Goal: Task Accomplishment & Management: Use online tool/utility

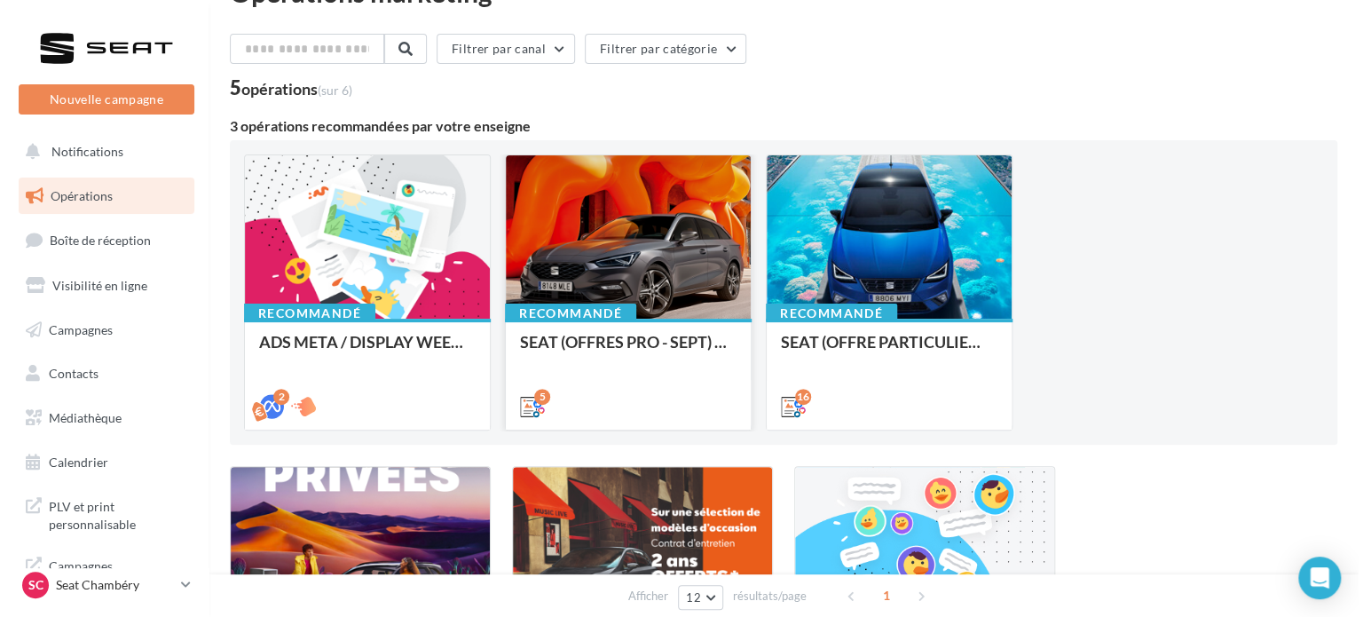
scroll to position [51, 0]
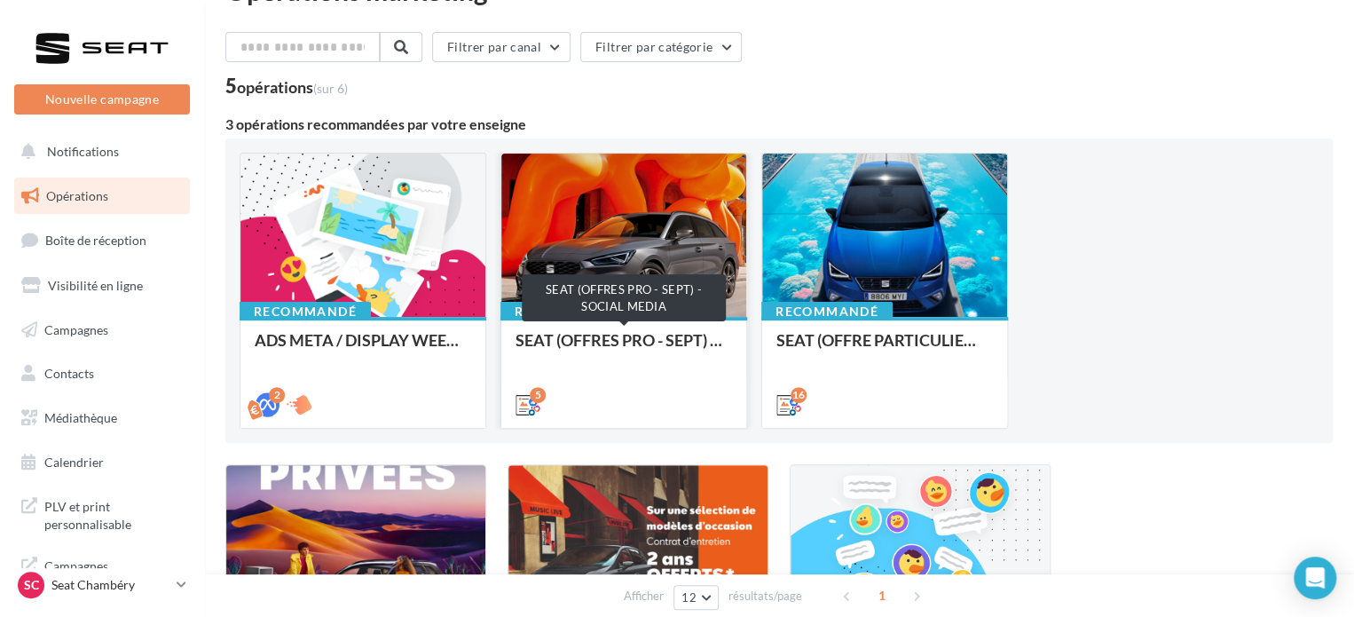
click at [635, 343] on div "SEAT (OFFRES PRO - SEPT) - SOCIAL MEDIA" at bounding box center [624, 348] width 217 height 35
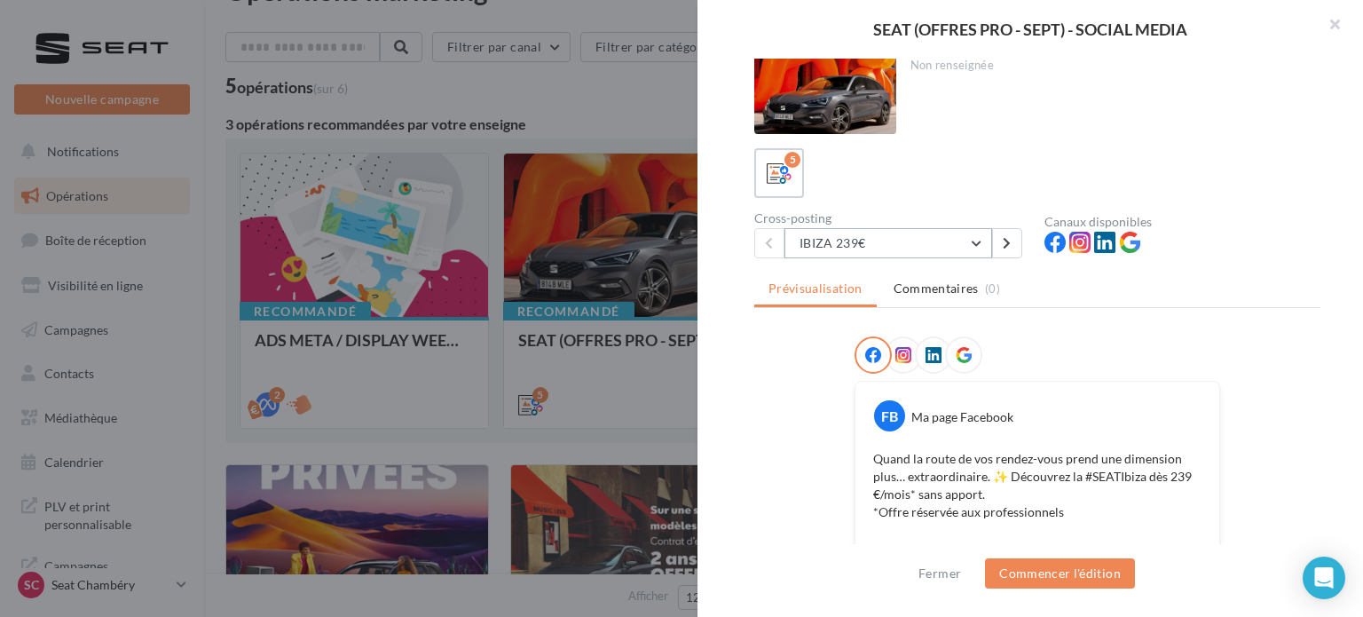
scroll to position [0, 0]
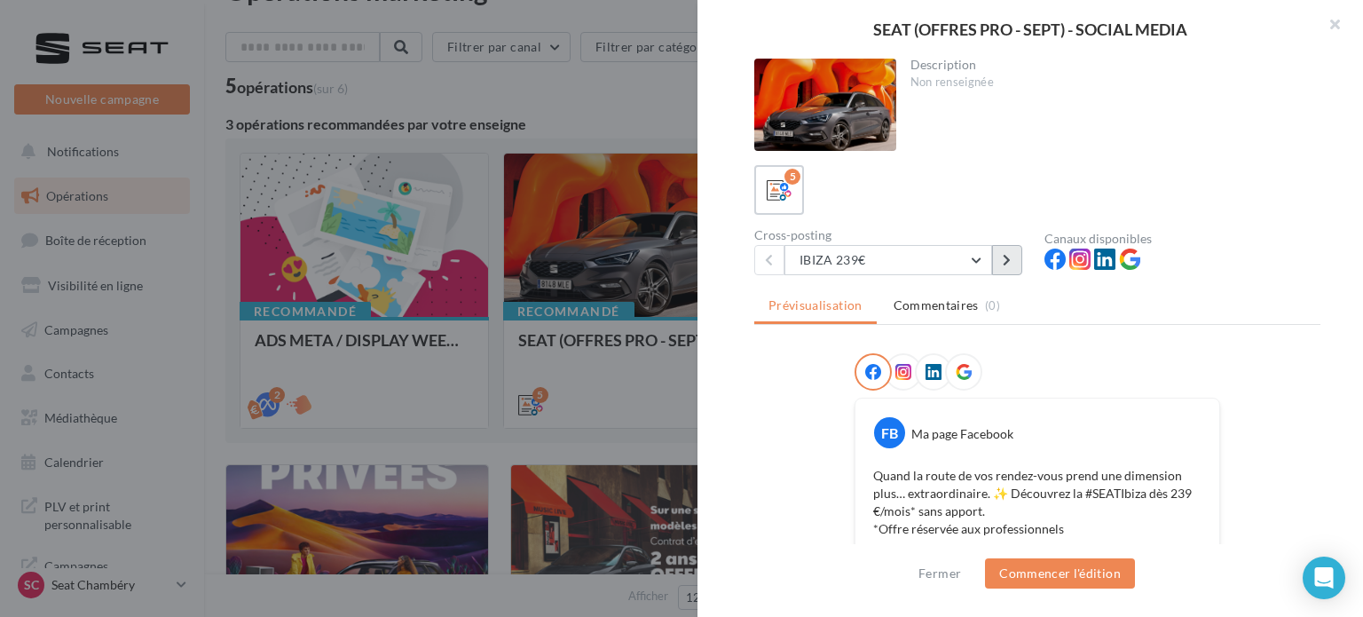
click at [1002, 249] on button at bounding box center [1007, 260] width 30 height 30
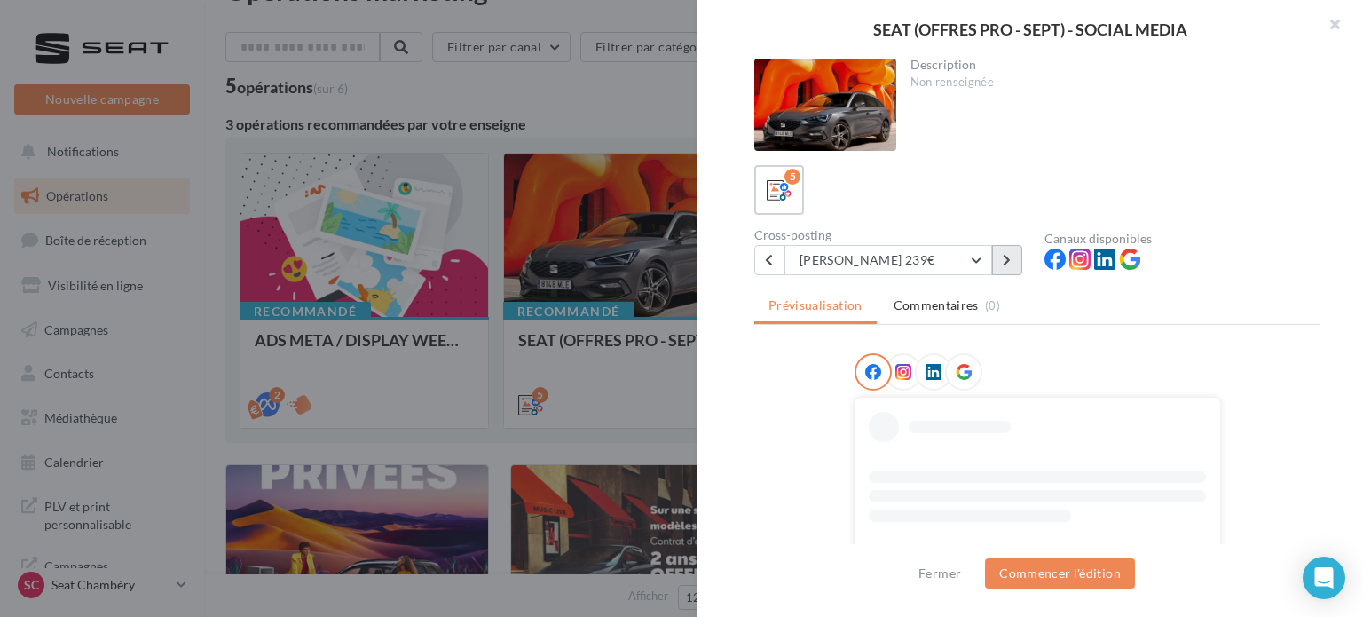
click at [1002, 249] on button at bounding box center [1007, 260] width 30 height 30
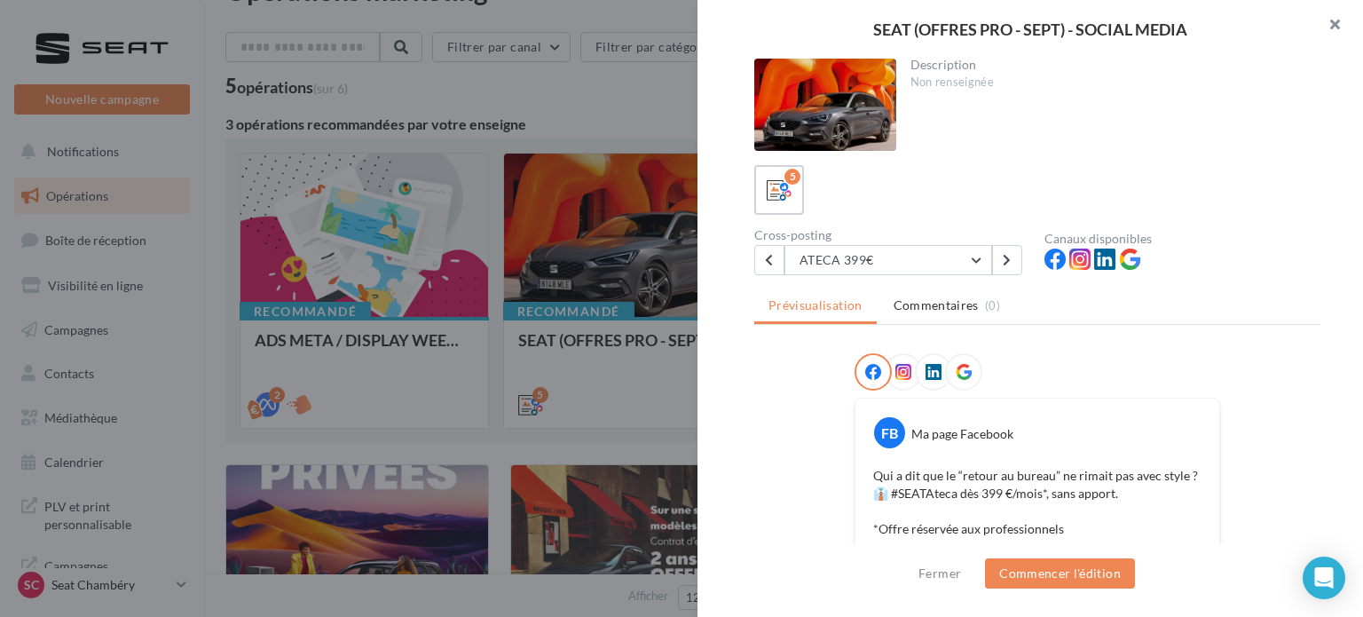
click at [1329, 15] on button "button" at bounding box center [1327, 26] width 71 height 53
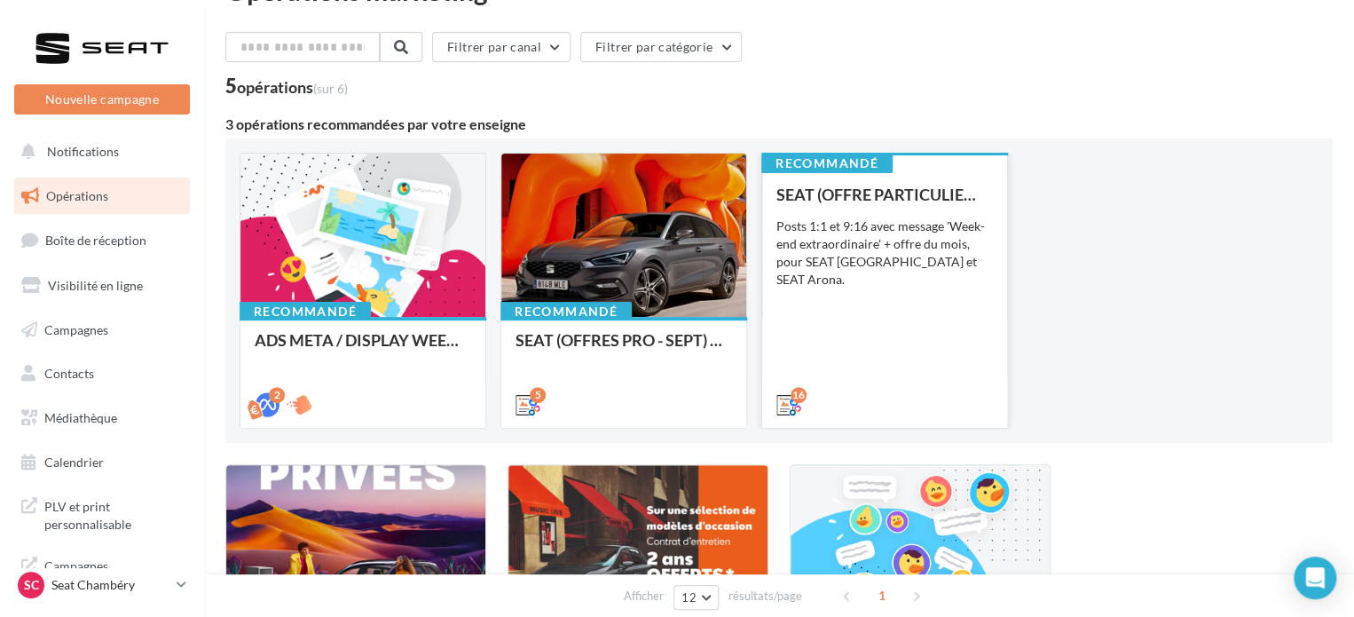
click at [890, 237] on div "Posts 1:1 et 9:16 avec message 'Week-end extraordinaire' + offre du mois, pour …" at bounding box center [884, 252] width 217 height 71
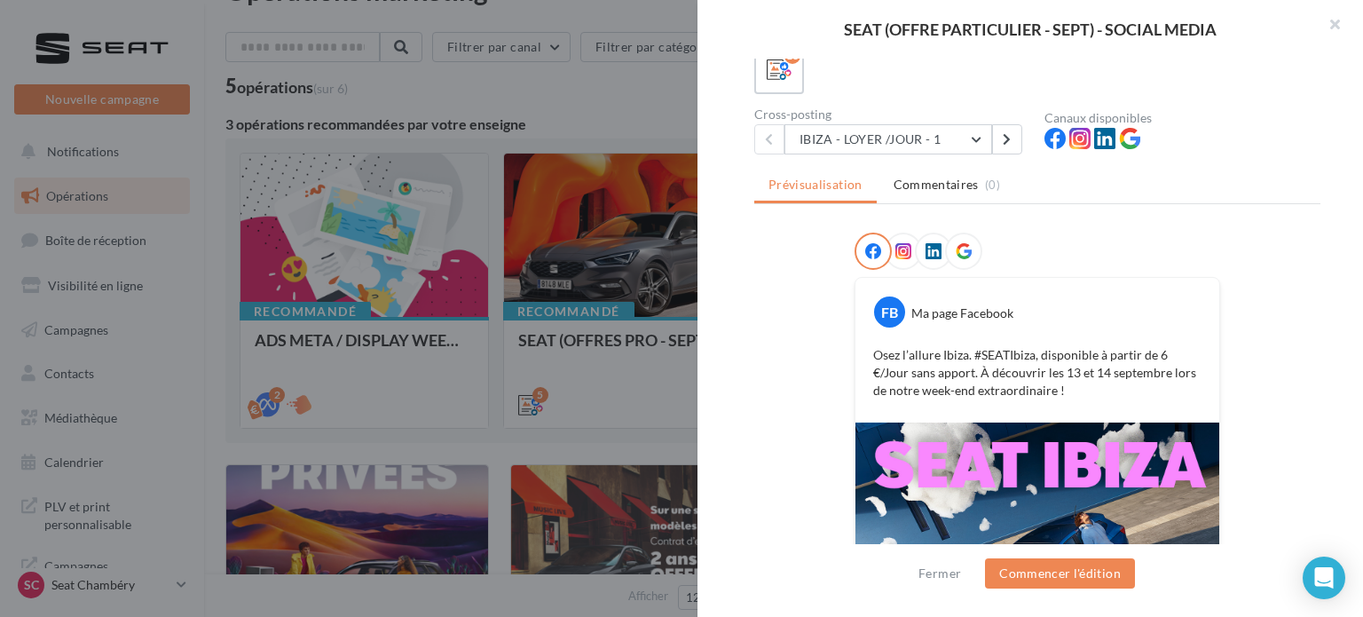
scroll to position [114, 0]
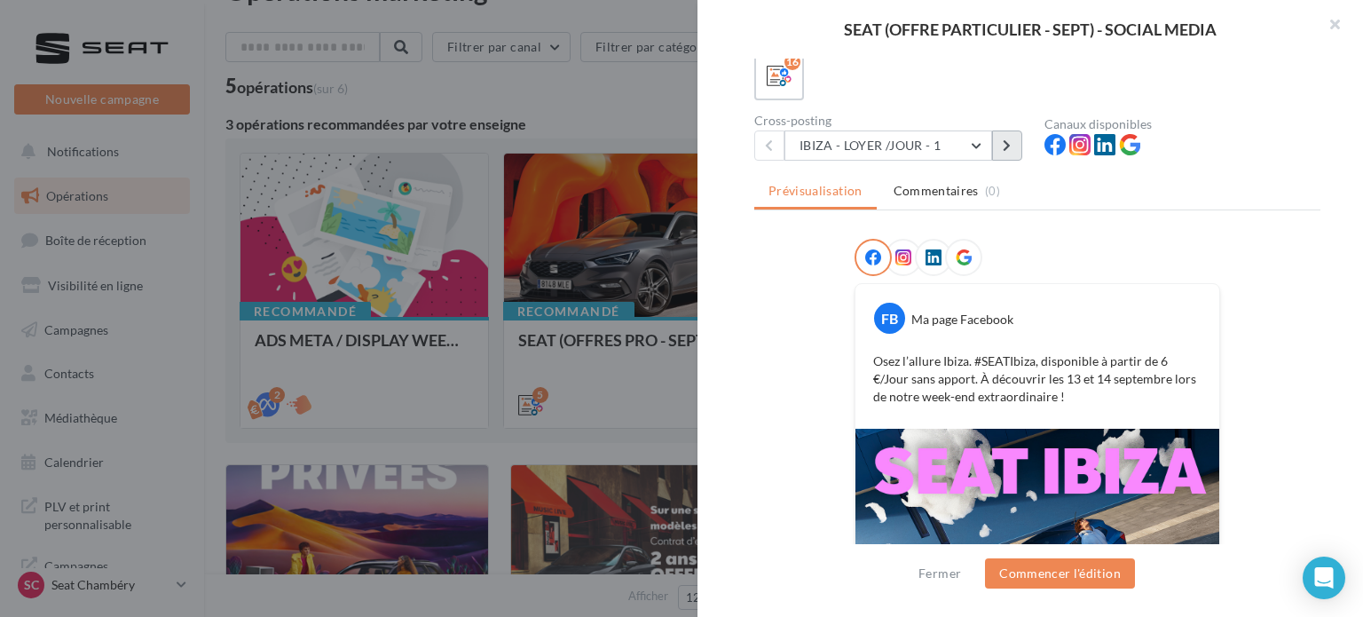
click at [1010, 146] on icon at bounding box center [1007, 145] width 8 height 12
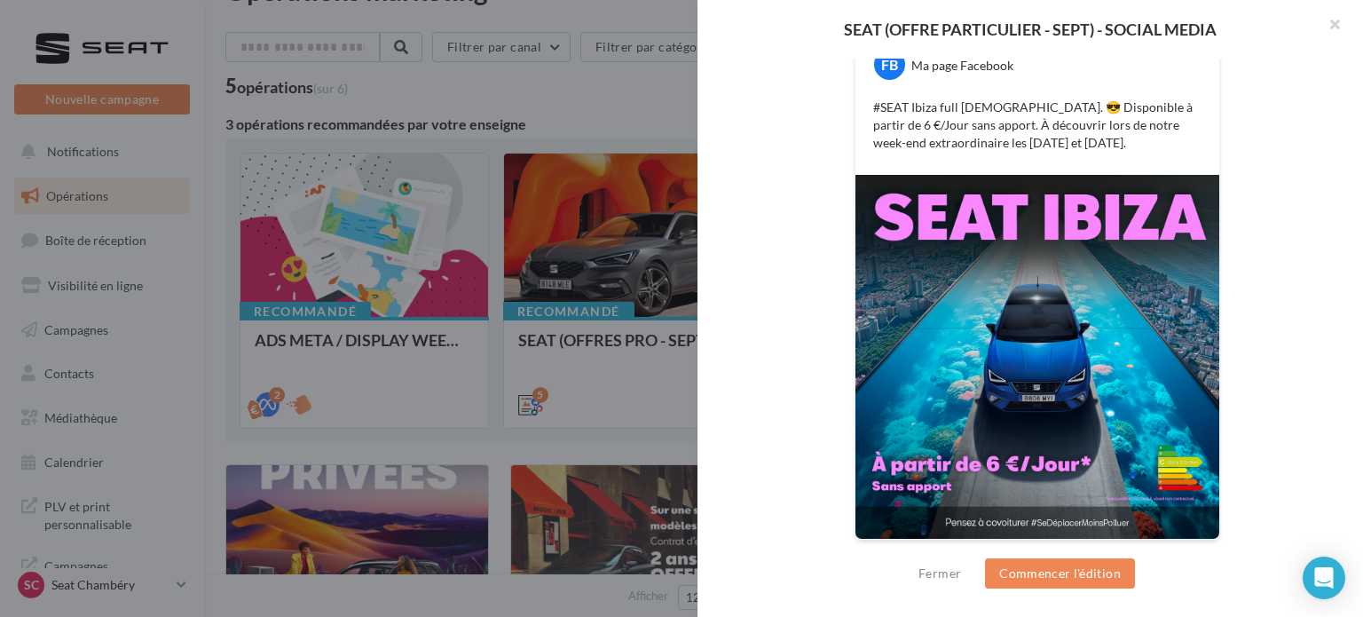
scroll to position [0, 0]
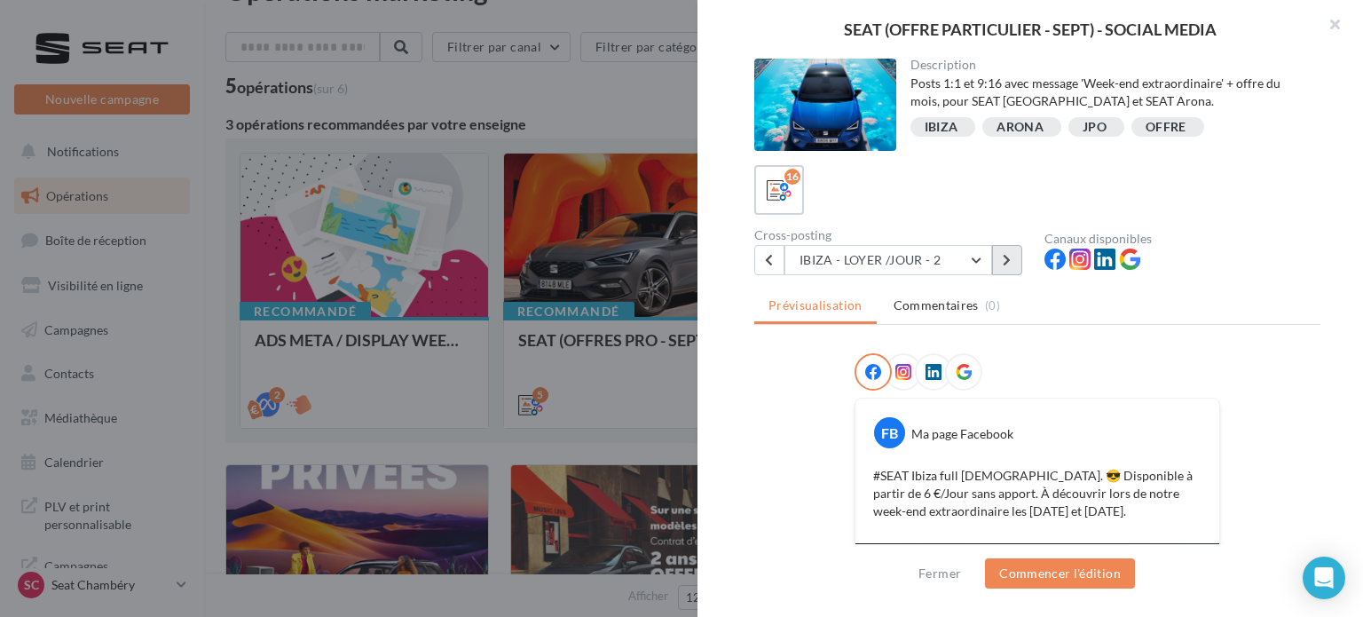
click at [1003, 258] on icon at bounding box center [1007, 260] width 8 height 12
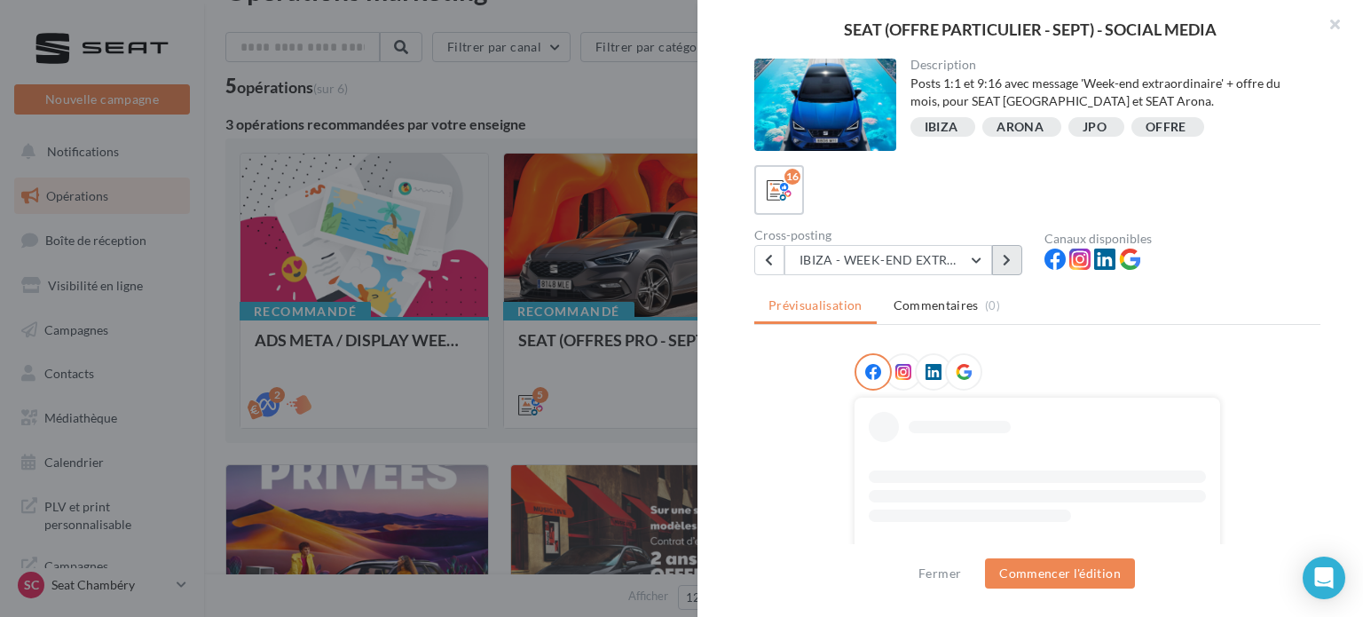
click at [1003, 258] on icon at bounding box center [1007, 260] width 8 height 12
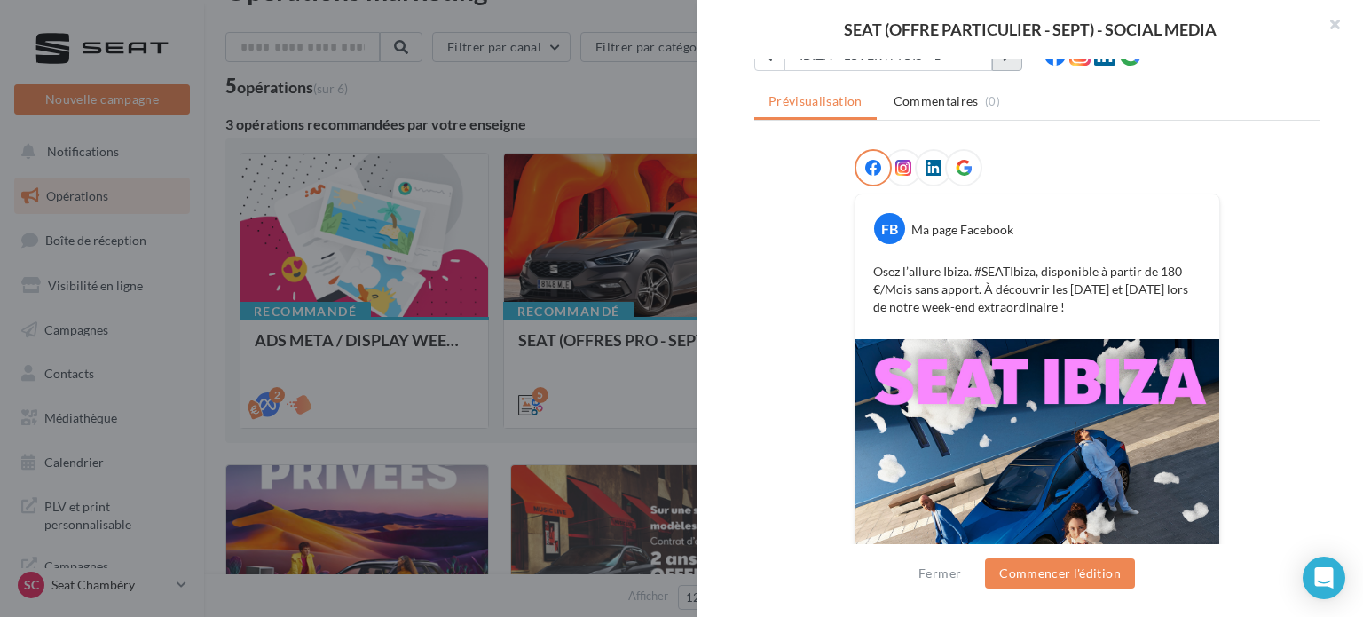
scroll to position [128, 0]
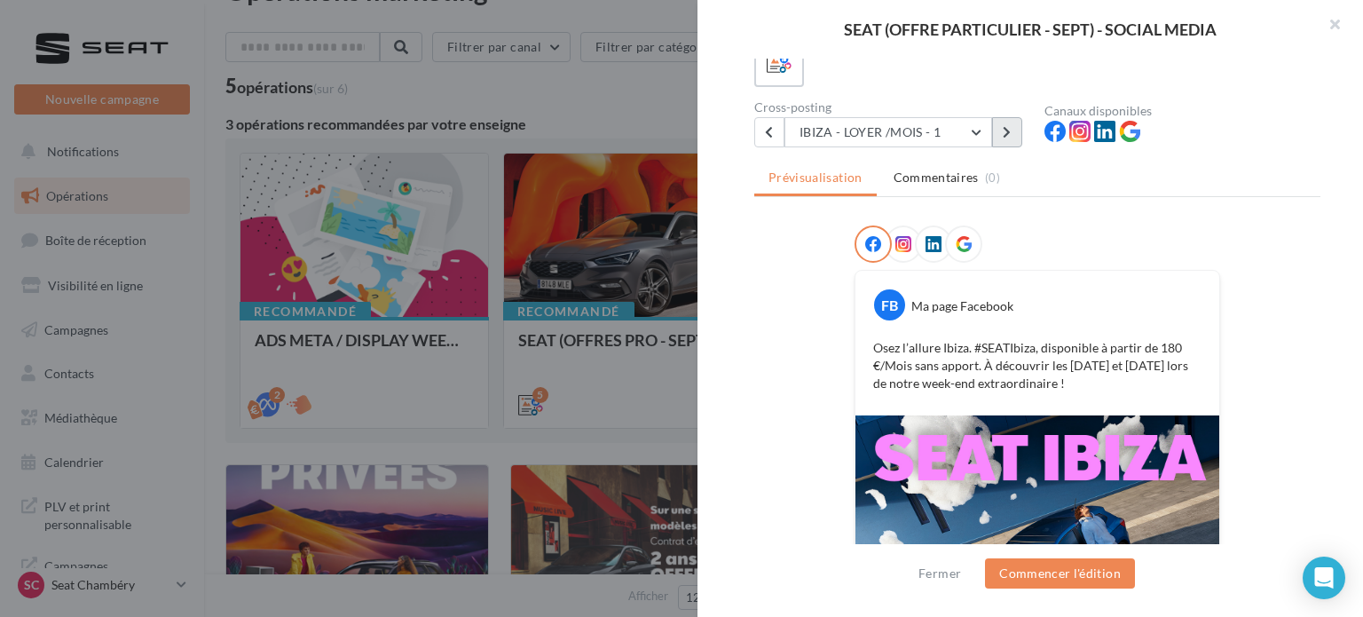
click at [1008, 126] on icon at bounding box center [1007, 132] width 8 height 12
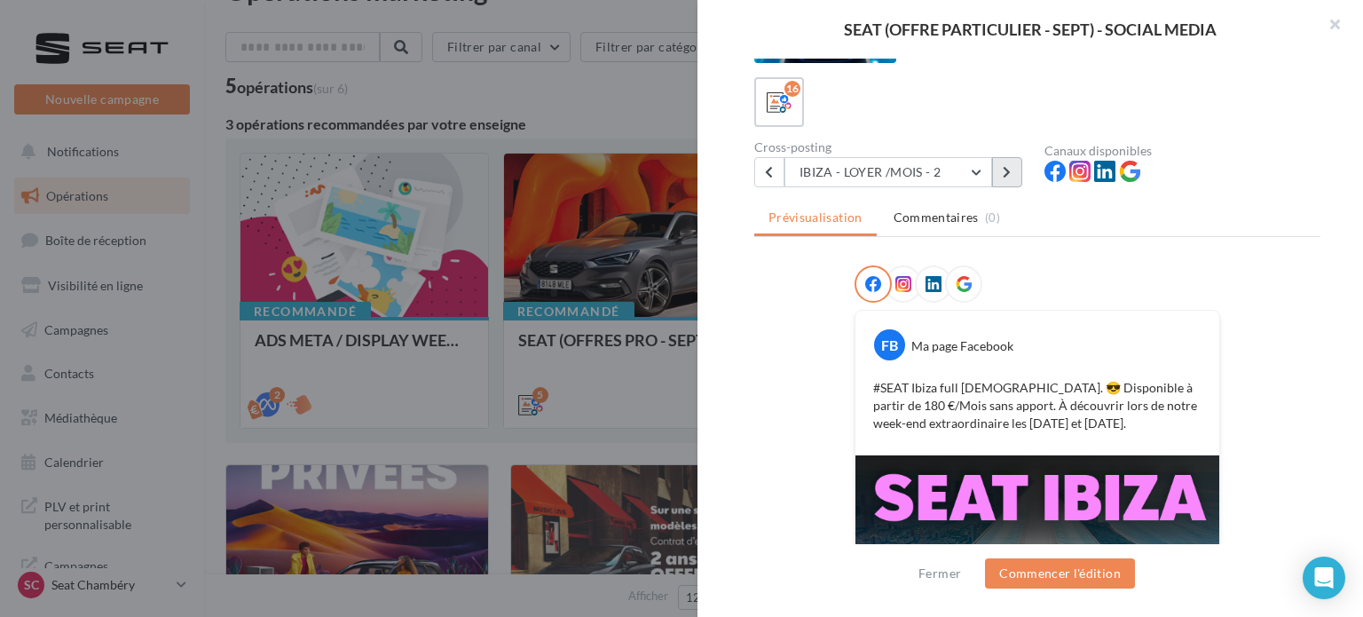
scroll to position [89, 0]
click at [1332, 6] on button "button" at bounding box center [1327, 26] width 71 height 53
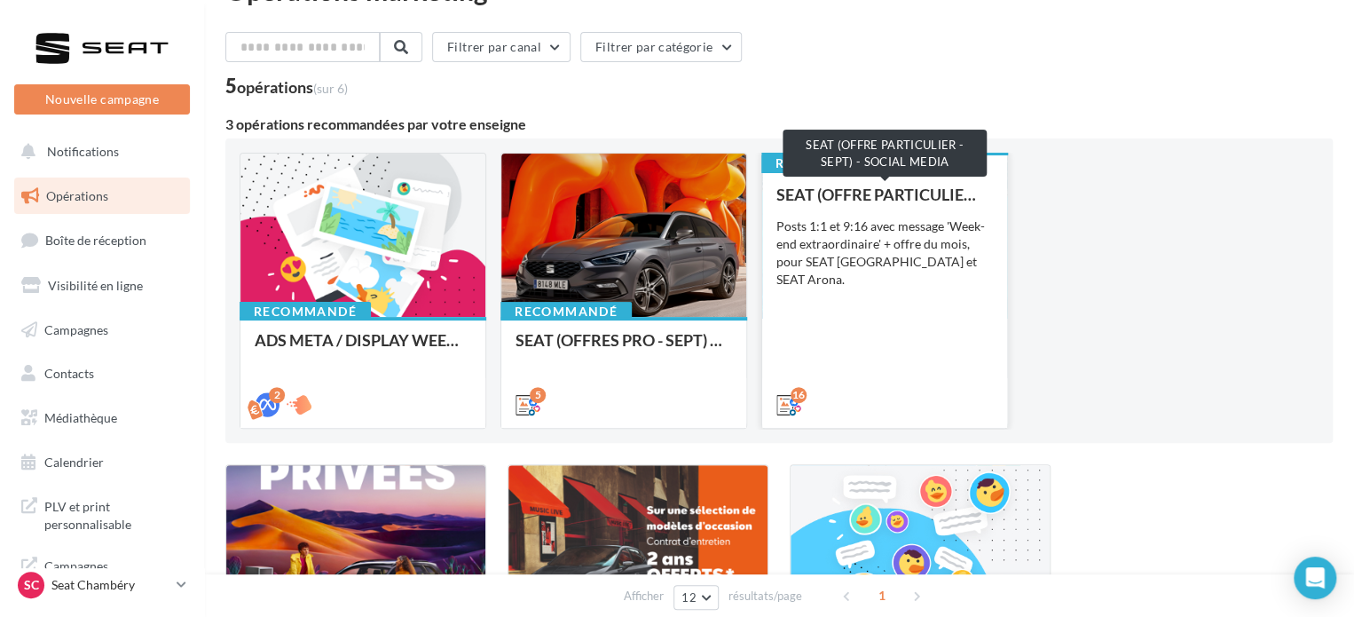
click at [894, 193] on div "SEAT (OFFRE PARTICULIER - SEPT) - SOCIAL MEDIA" at bounding box center [884, 194] width 217 height 18
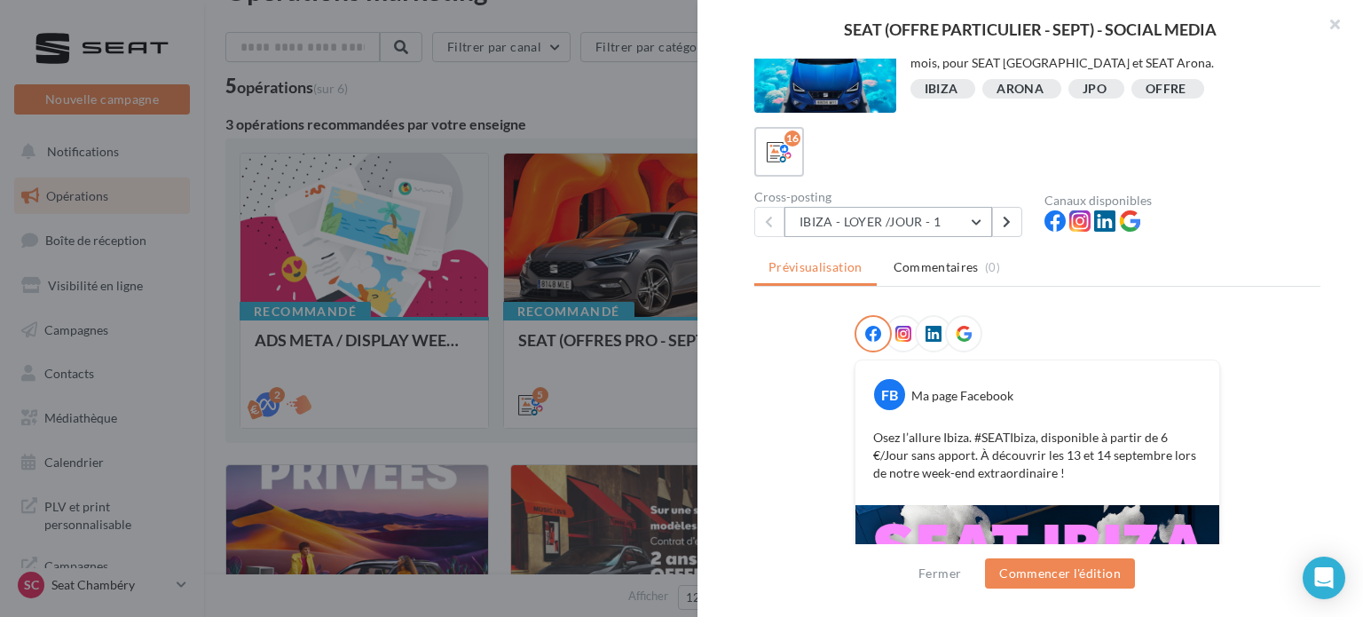
scroll to position [39, 0]
click at [997, 232] on button at bounding box center [1007, 221] width 30 height 30
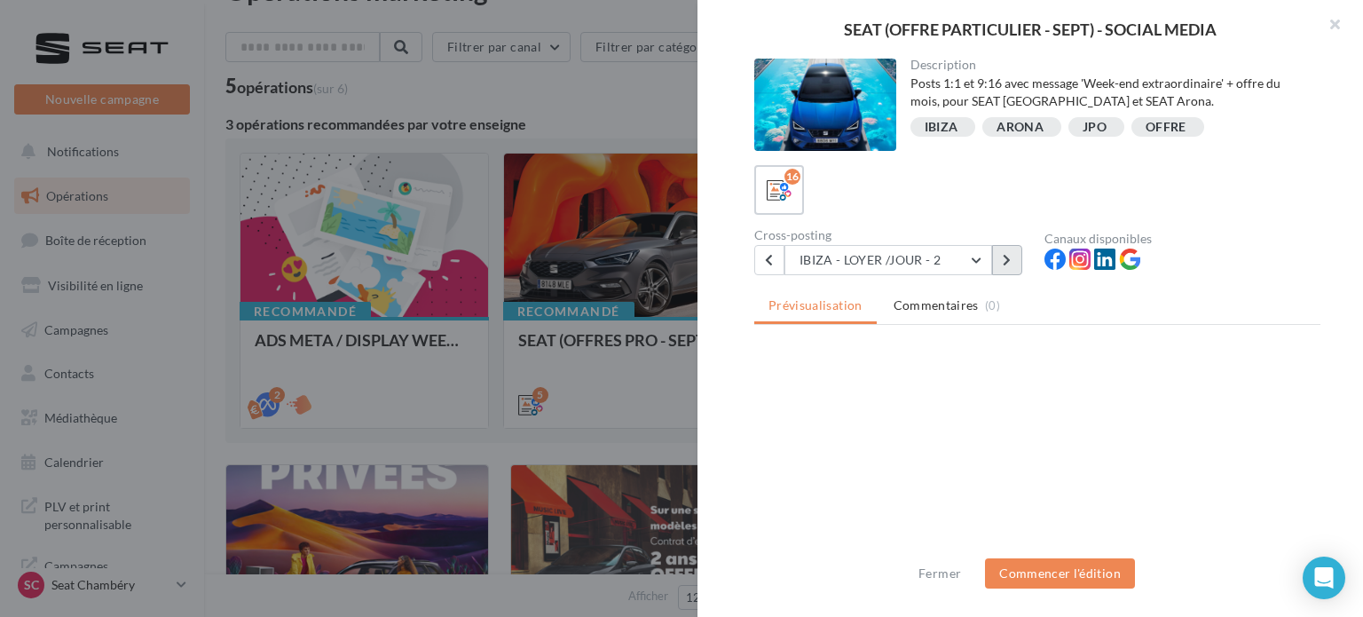
scroll to position [0, 0]
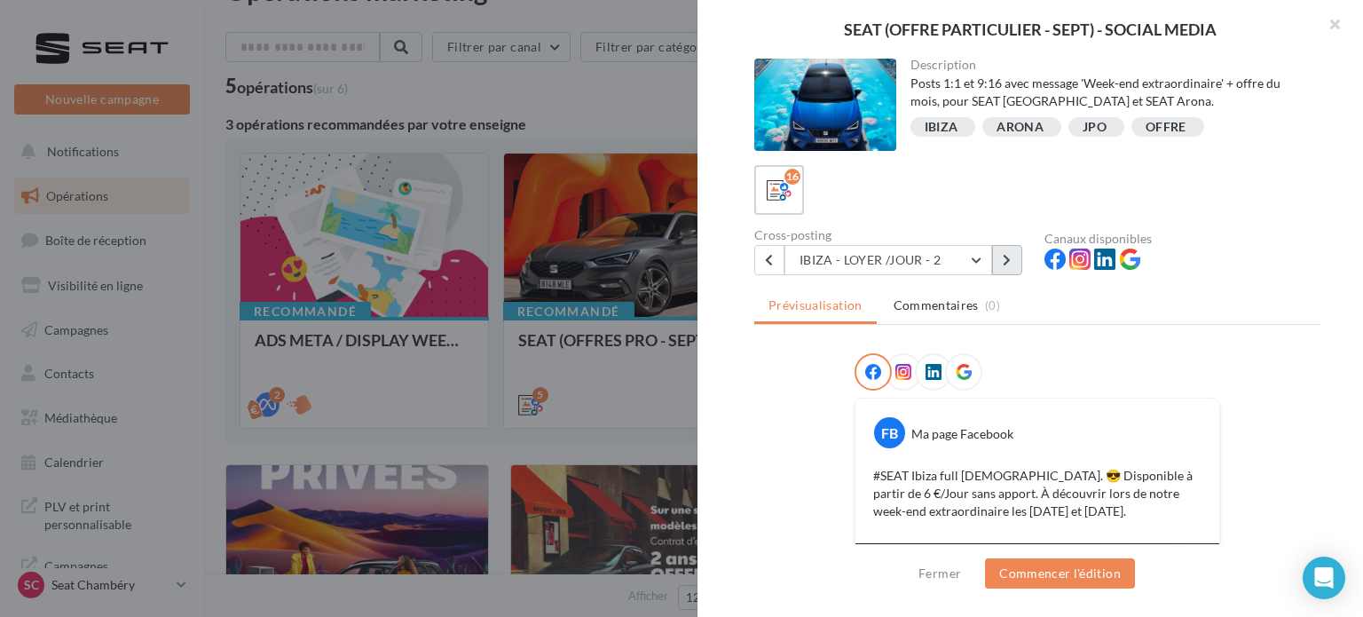
click at [1005, 263] on icon at bounding box center [1007, 260] width 8 height 12
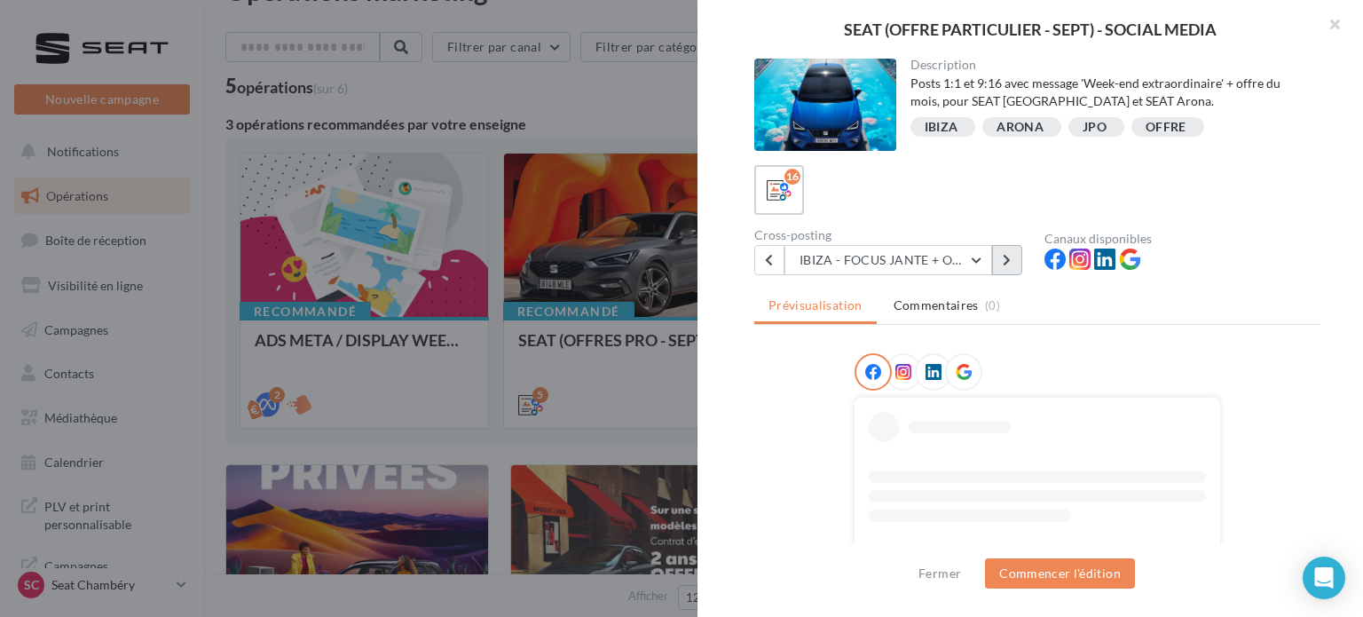
click at [1005, 263] on icon at bounding box center [1007, 260] width 8 height 12
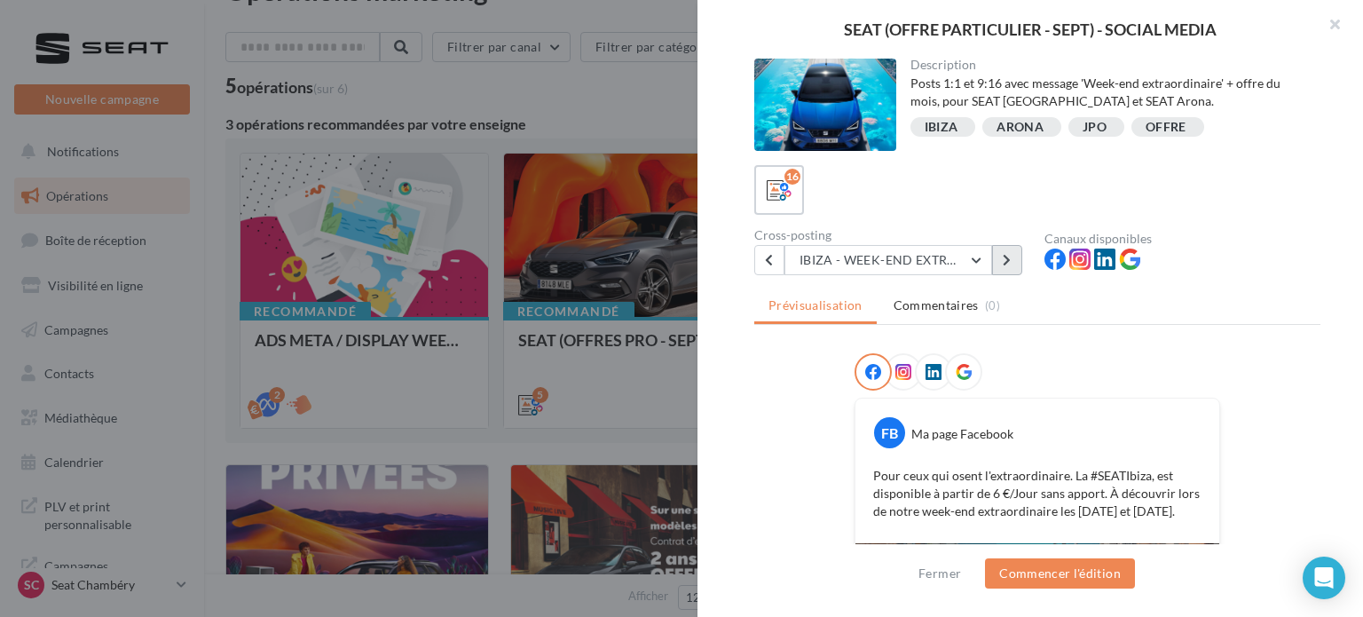
click at [1005, 263] on icon at bounding box center [1007, 260] width 8 height 12
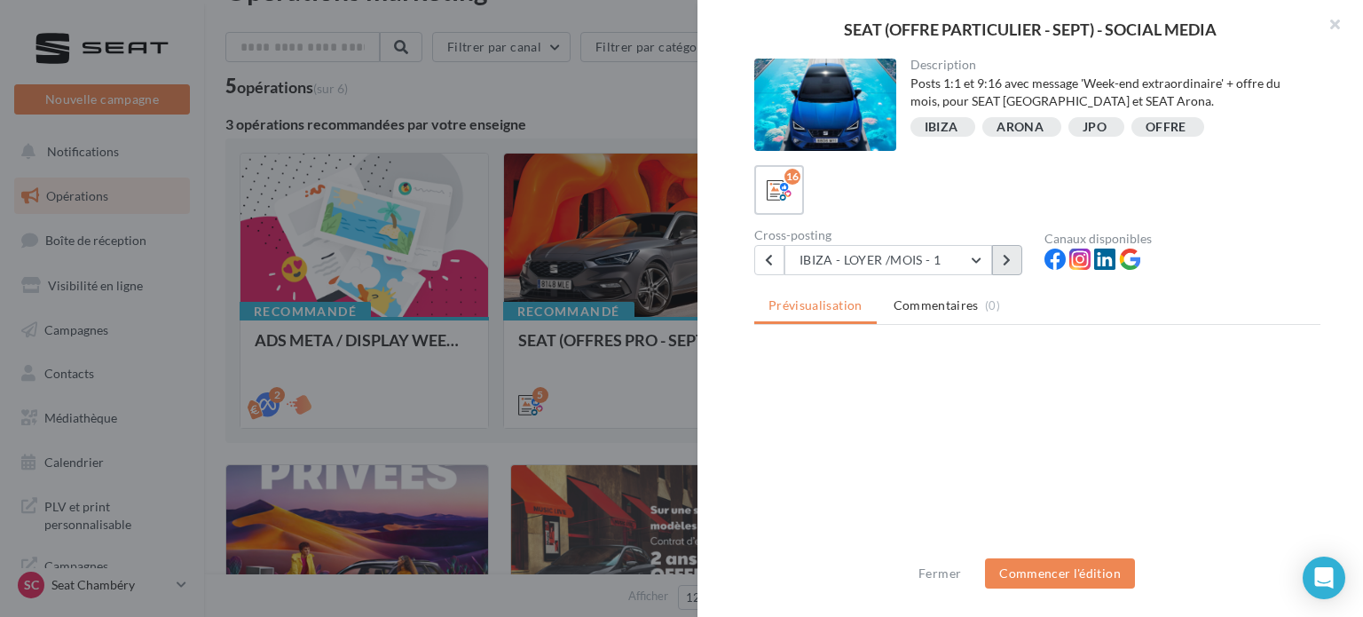
click at [1005, 263] on icon at bounding box center [1007, 260] width 8 height 12
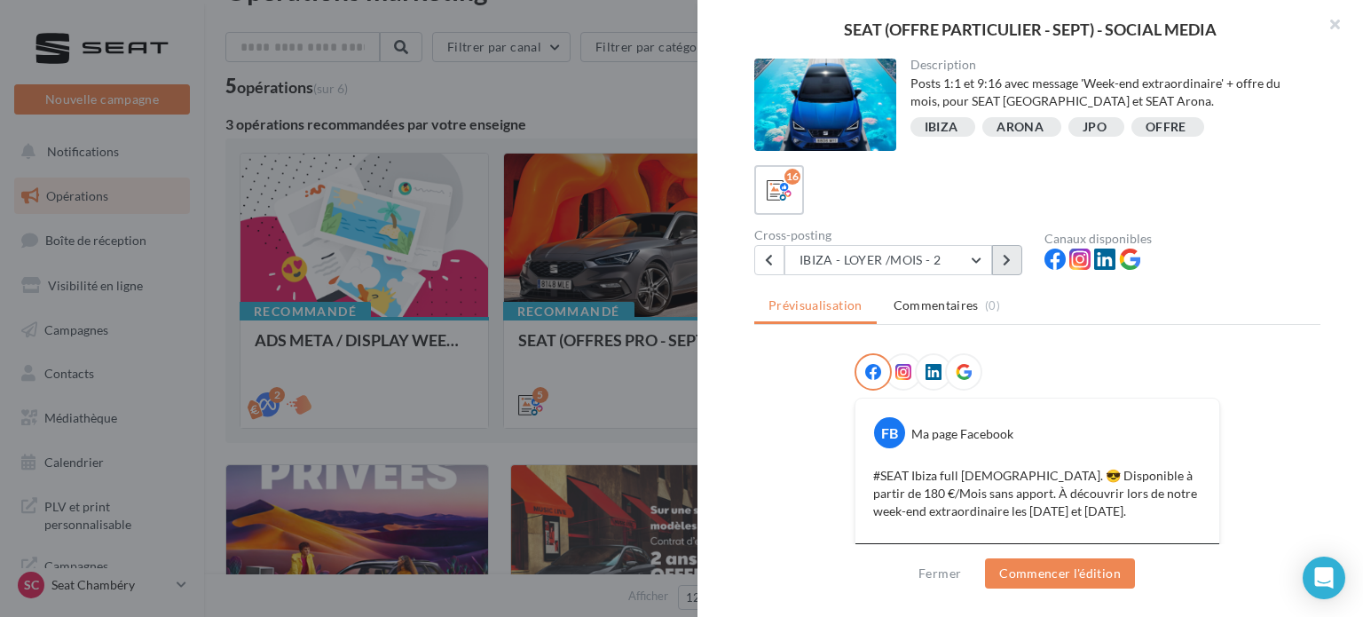
click at [1005, 263] on icon at bounding box center [1007, 260] width 8 height 12
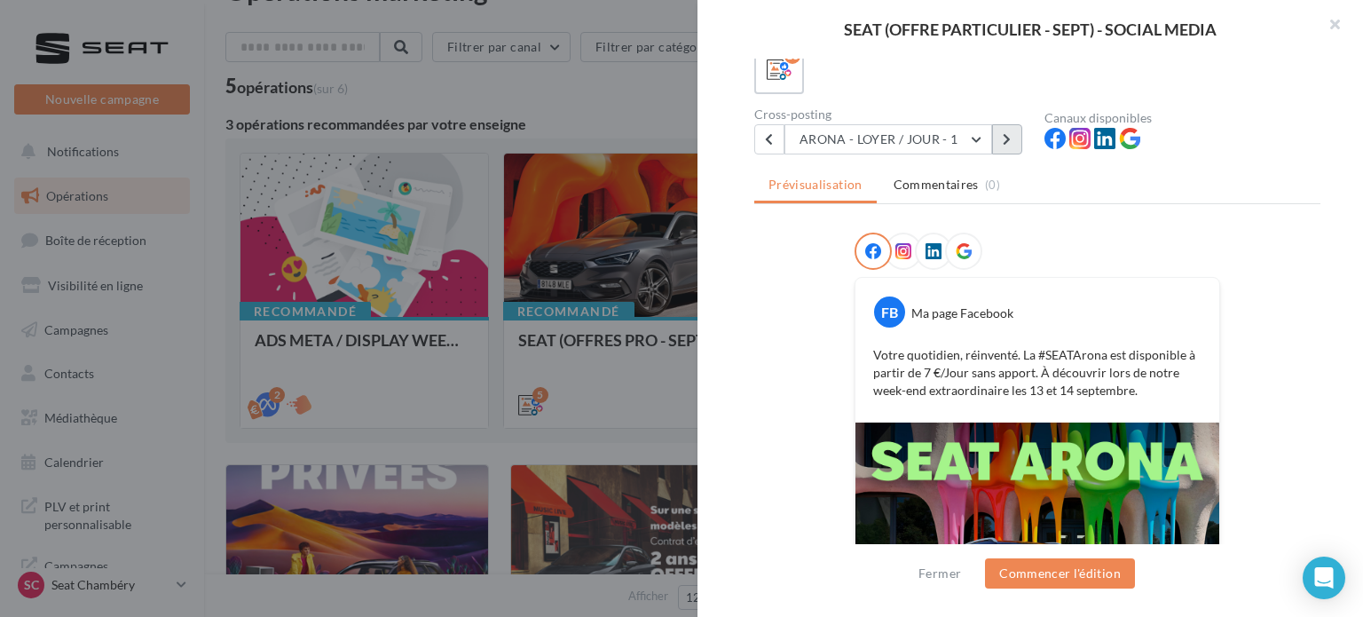
scroll to position [120, 0]
click at [1007, 148] on button at bounding box center [1007, 140] width 30 height 30
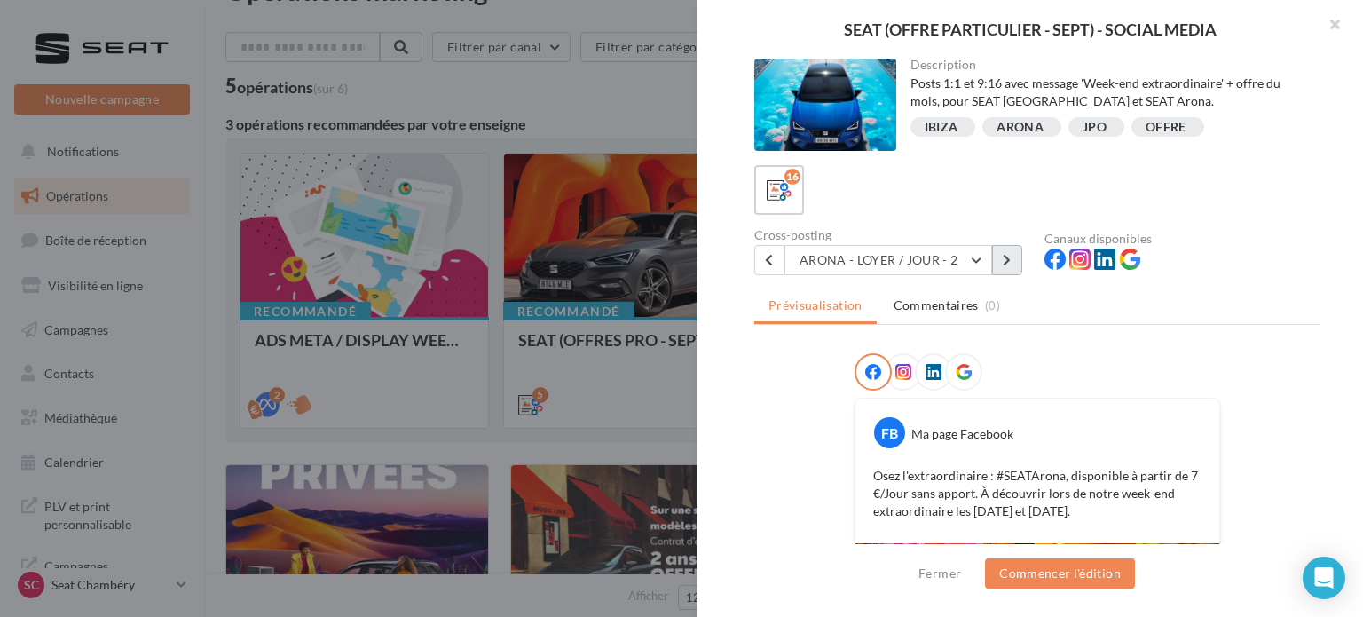
click at [1007, 265] on button at bounding box center [1007, 260] width 30 height 30
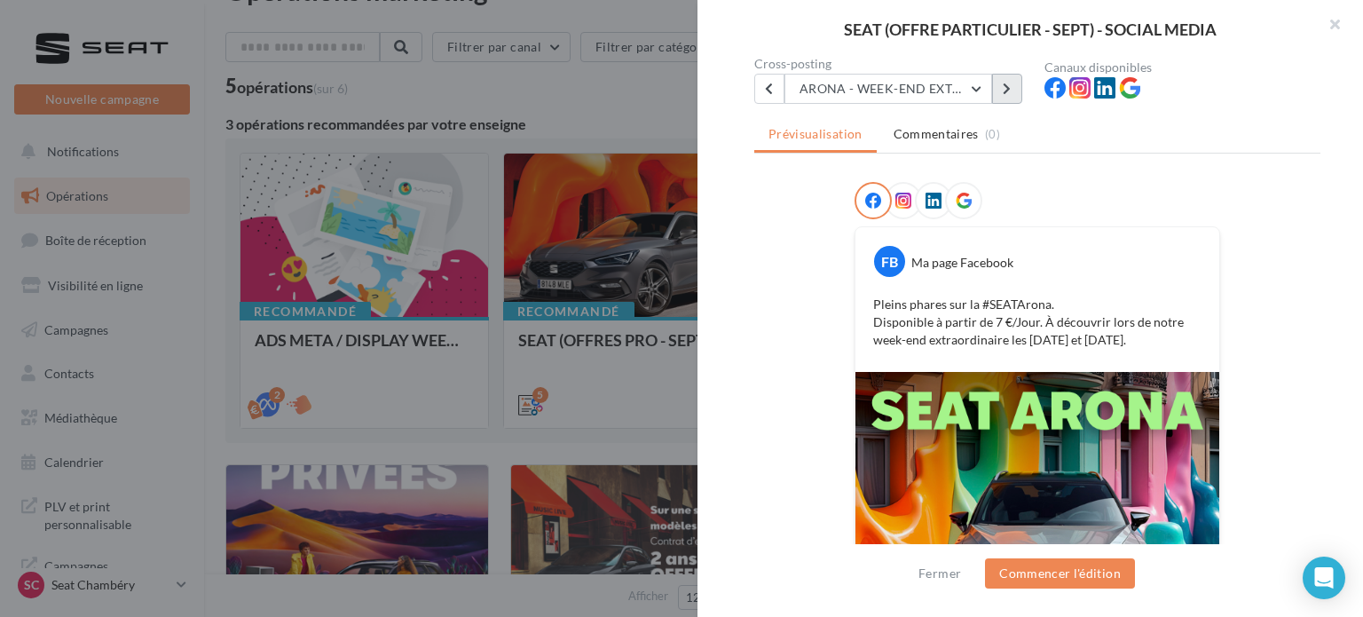
scroll to position [42, 0]
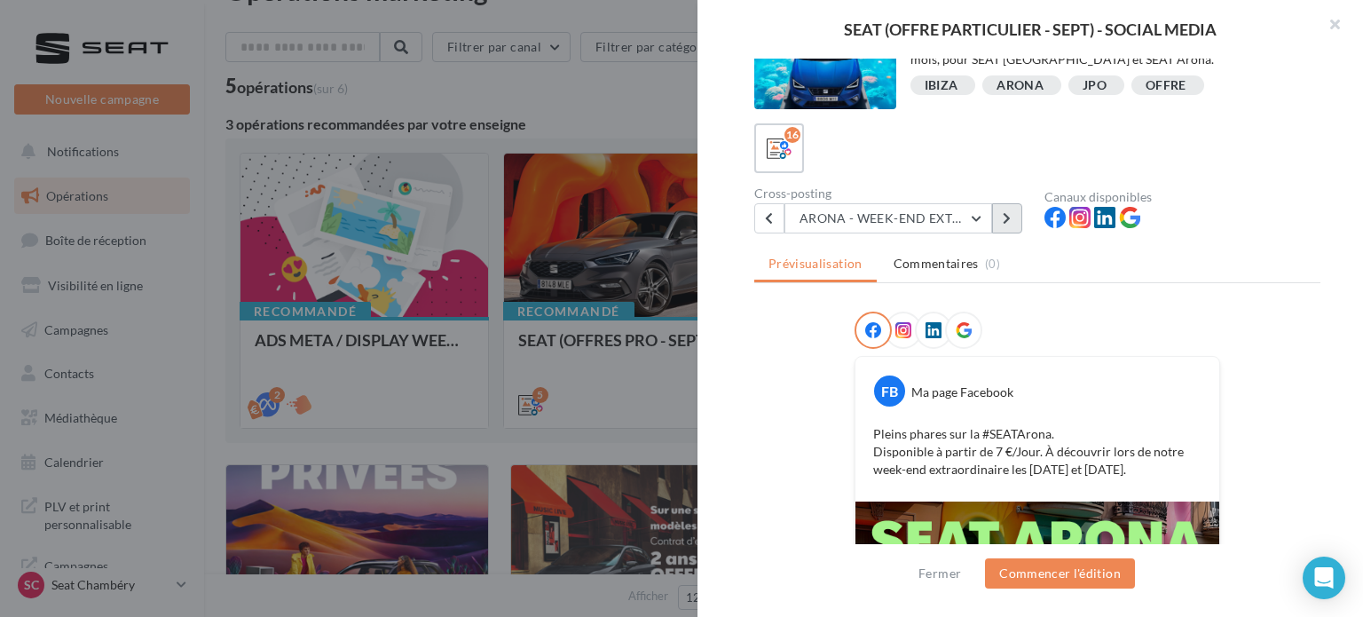
click at [1014, 209] on button at bounding box center [1007, 218] width 30 height 30
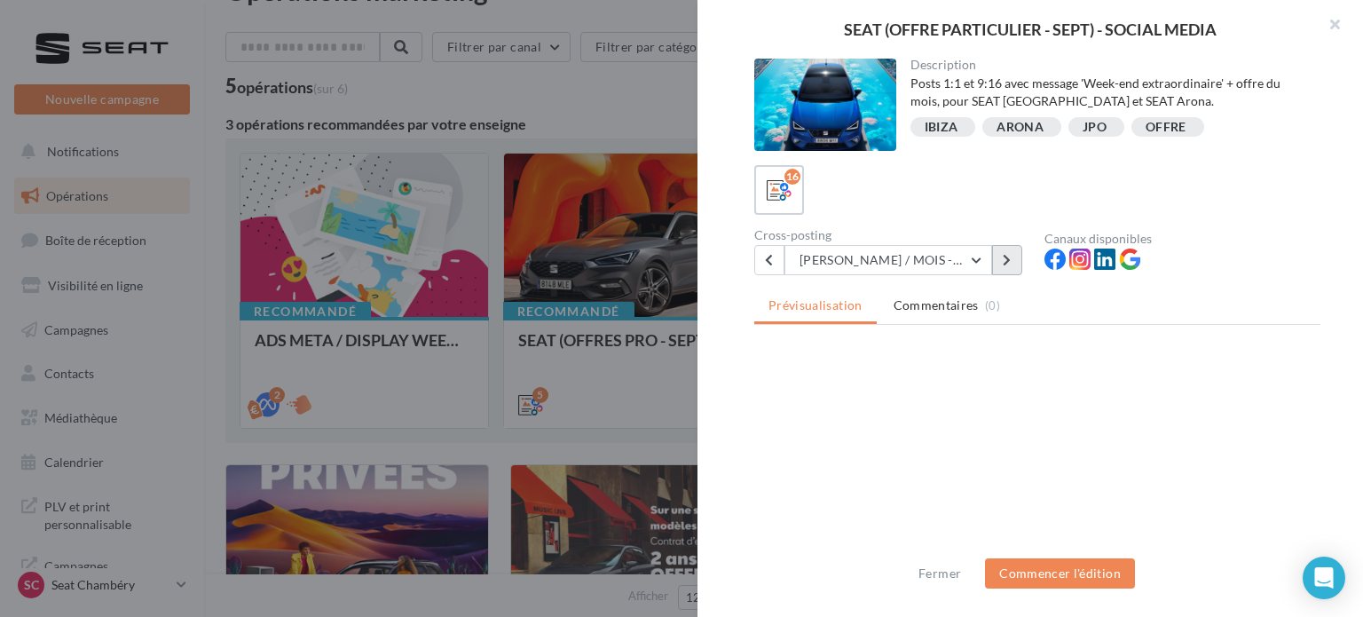
scroll to position [0, 0]
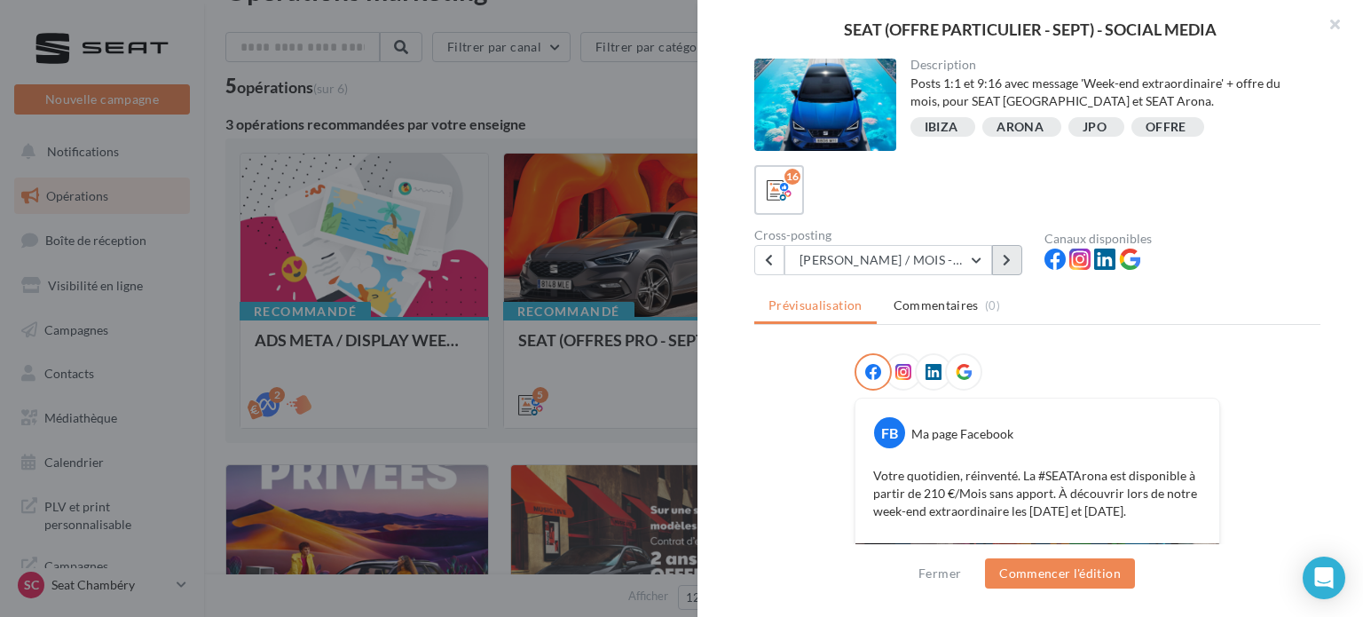
click at [1005, 261] on icon at bounding box center [1007, 260] width 8 height 12
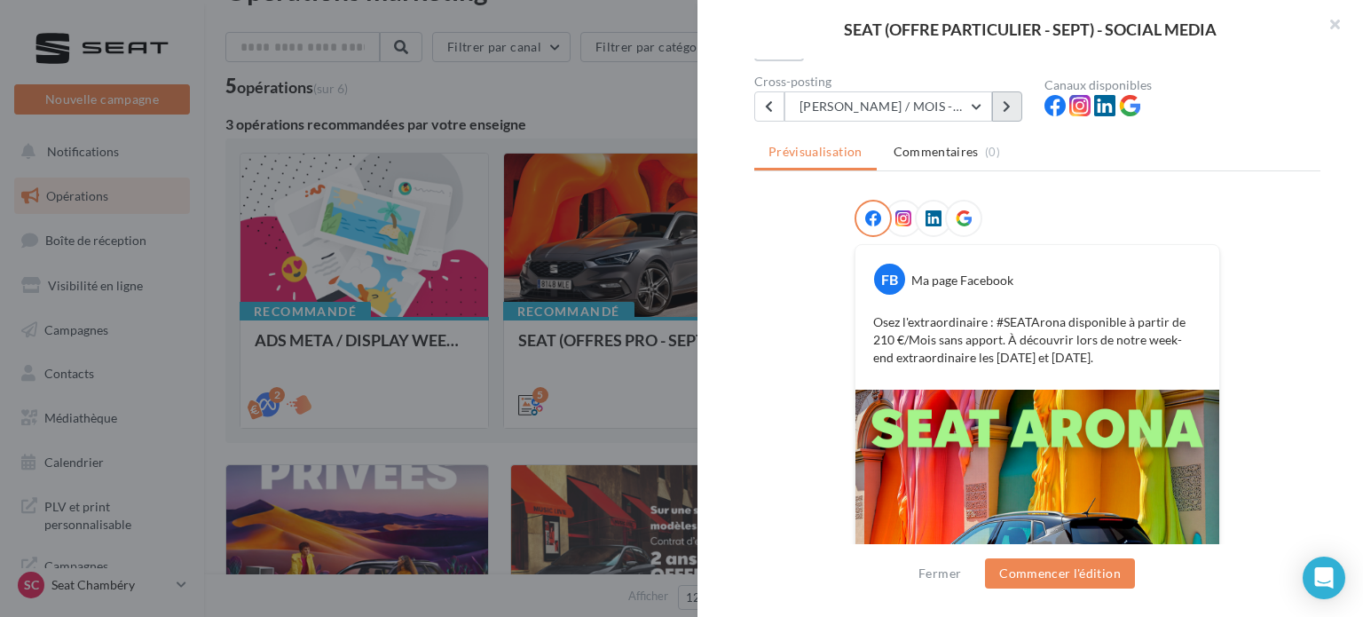
scroll to position [129, 0]
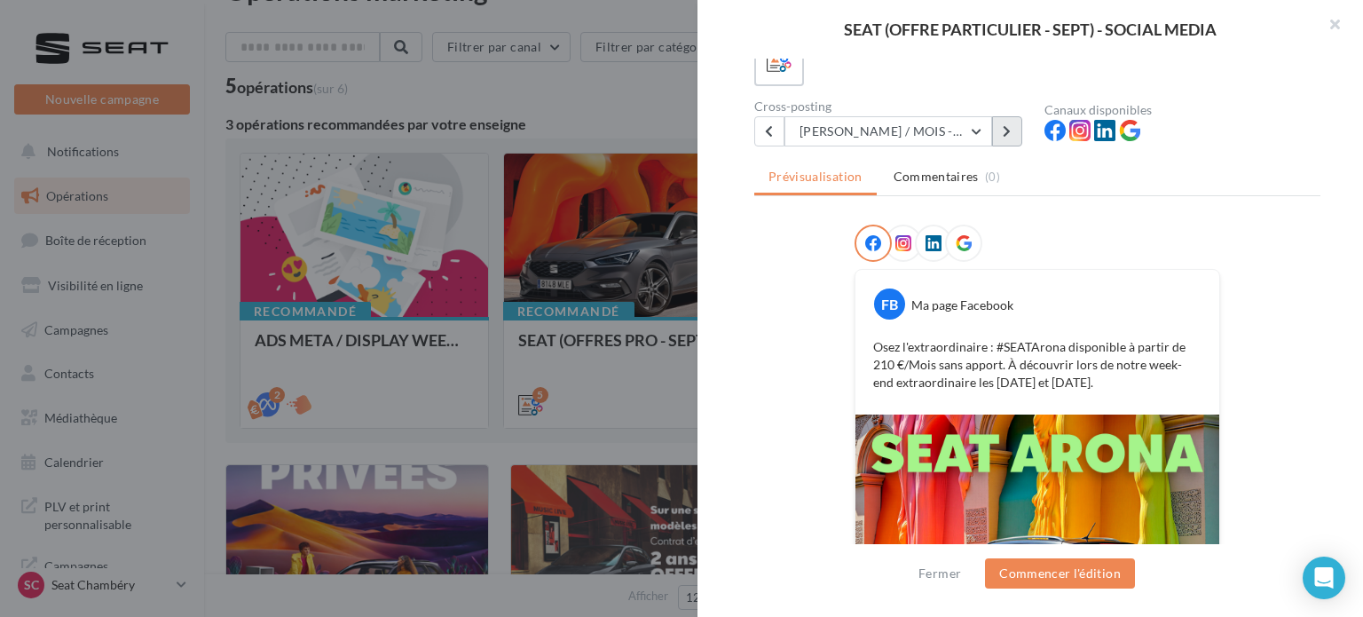
click at [1004, 138] on button at bounding box center [1007, 131] width 30 height 30
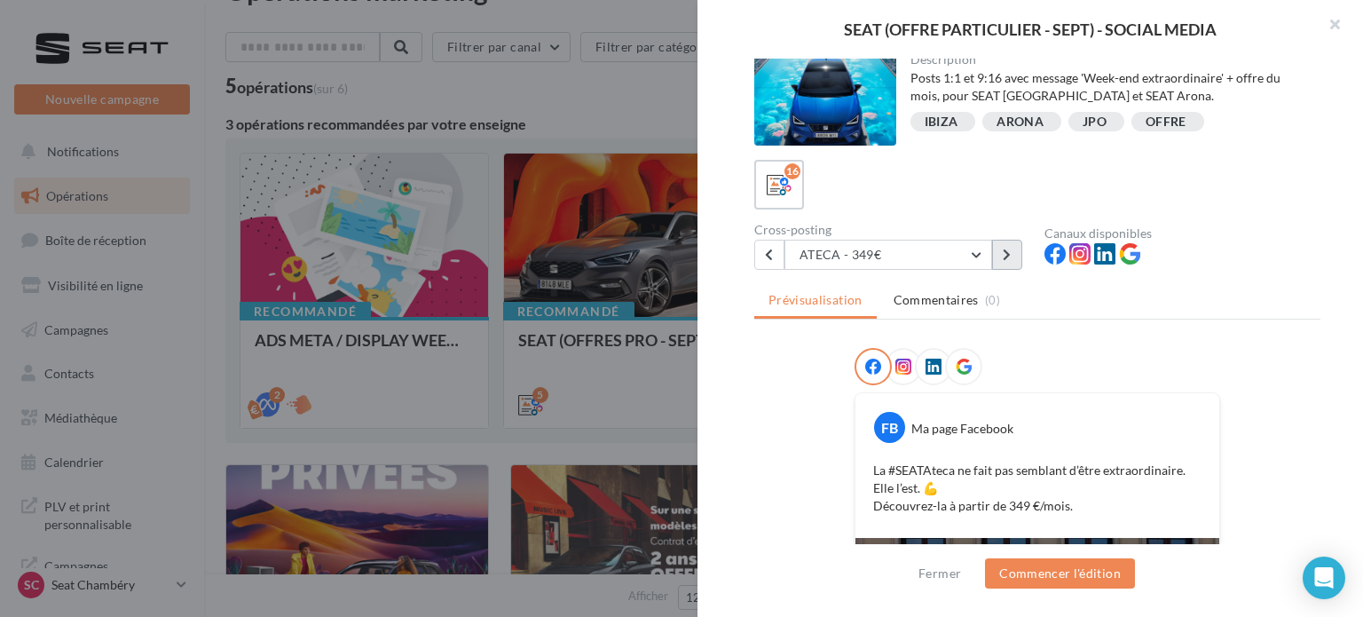
scroll to position [4, 0]
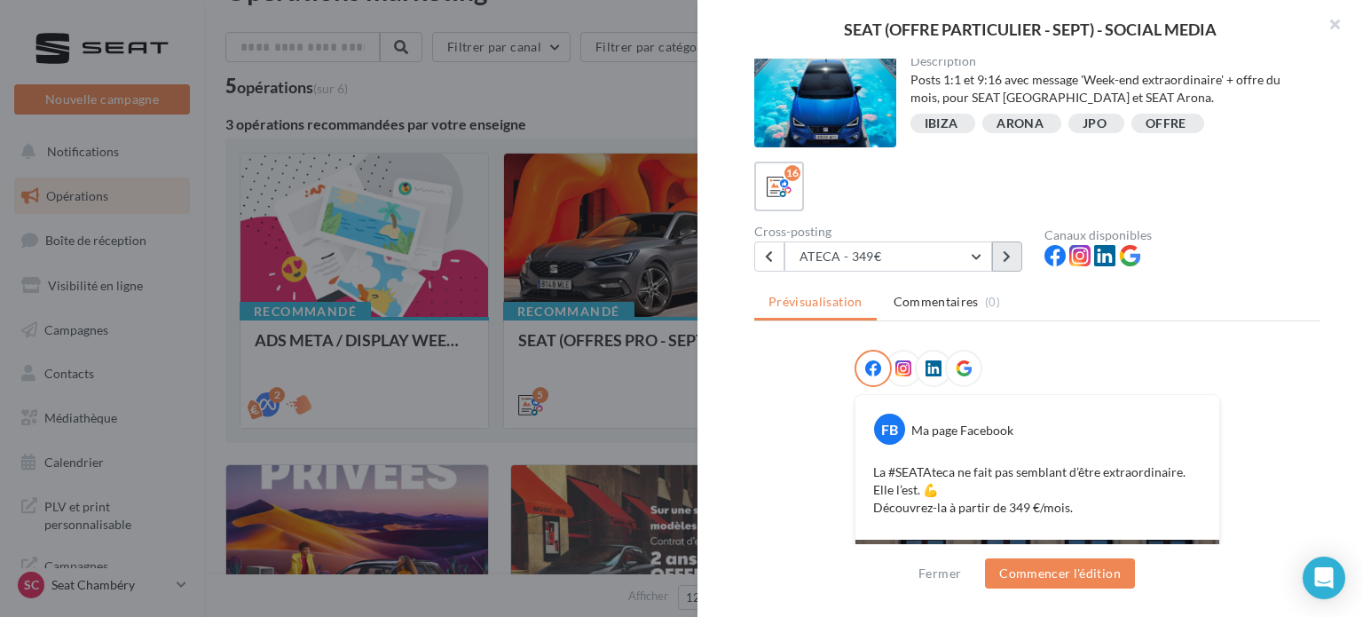
click at [1004, 258] on icon at bounding box center [1007, 256] width 8 height 12
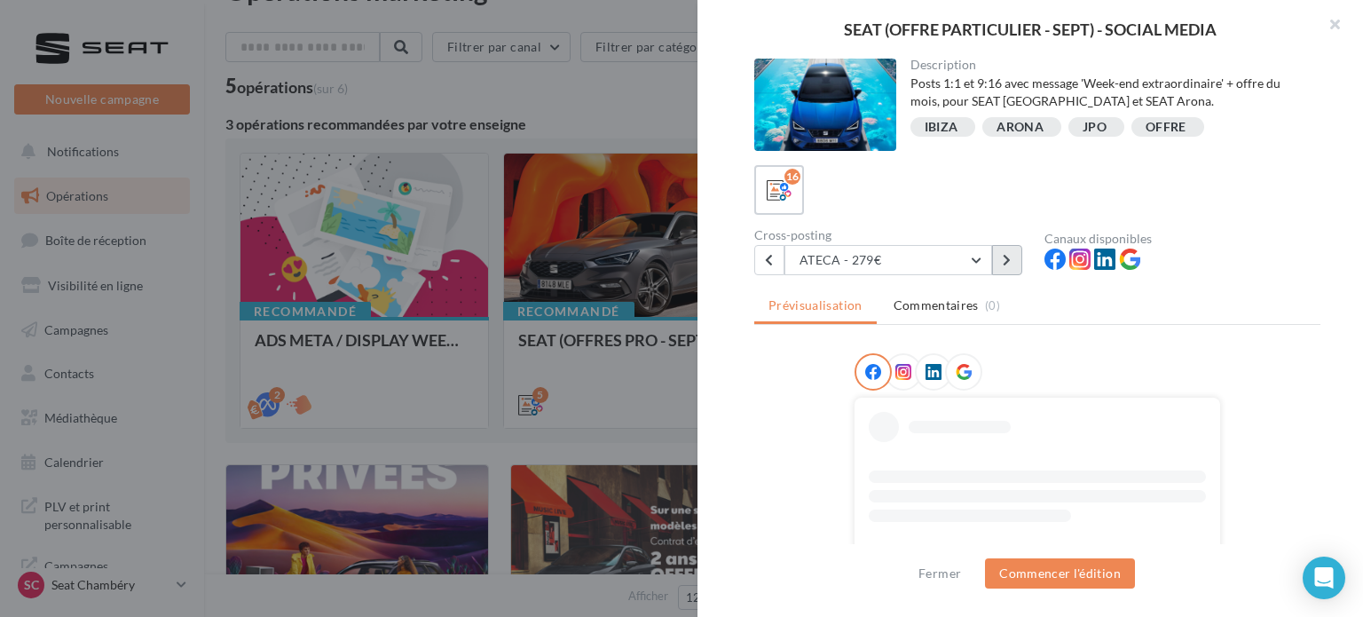
click at [1004, 258] on icon at bounding box center [1007, 260] width 8 height 12
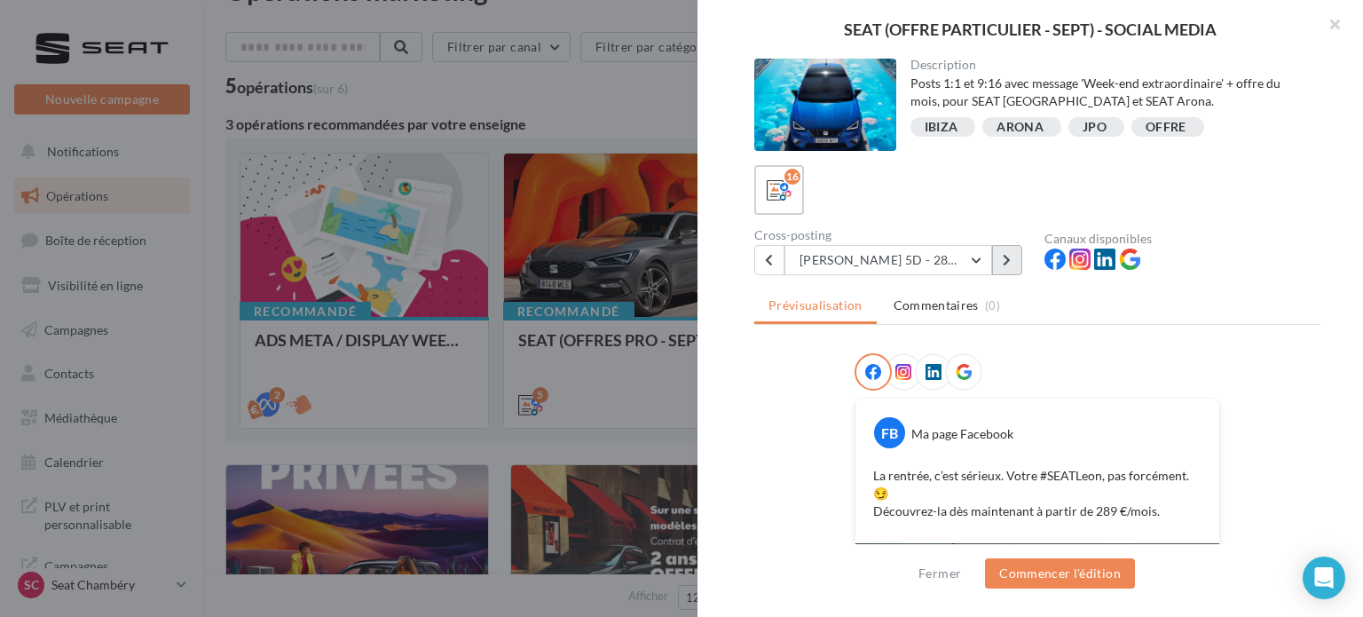
click at [1004, 258] on icon at bounding box center [1007, 260] width 8 height 12
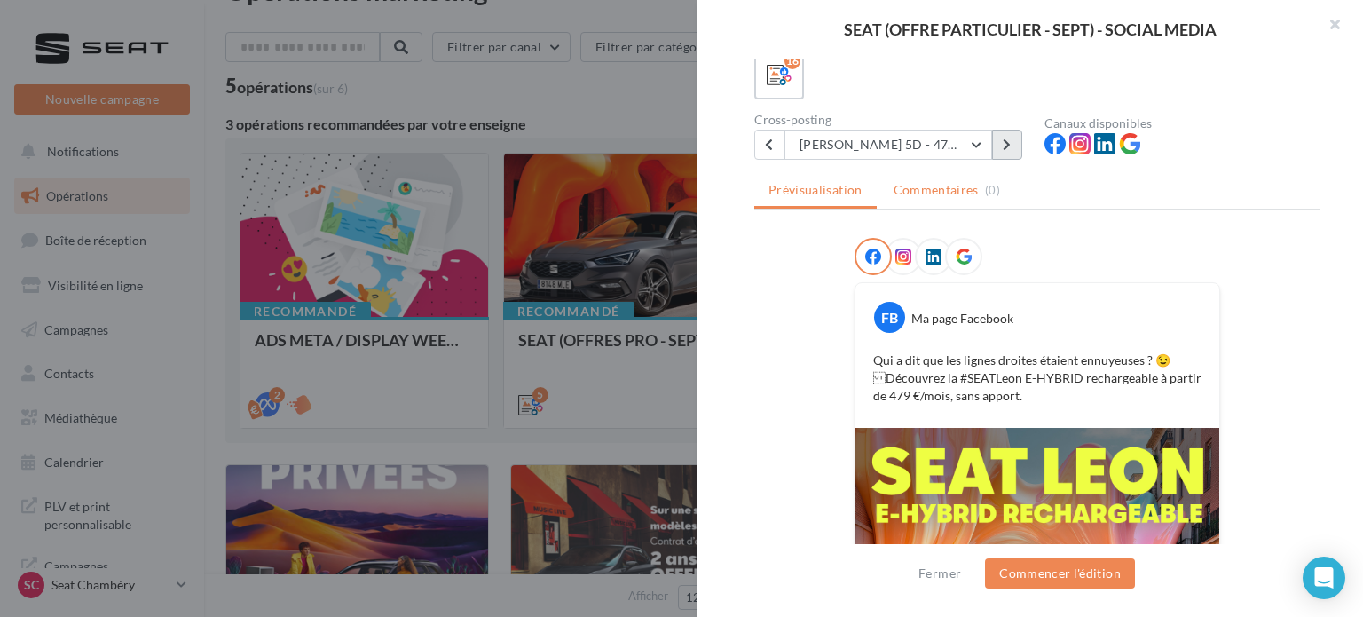
scroll to position [110, 0]
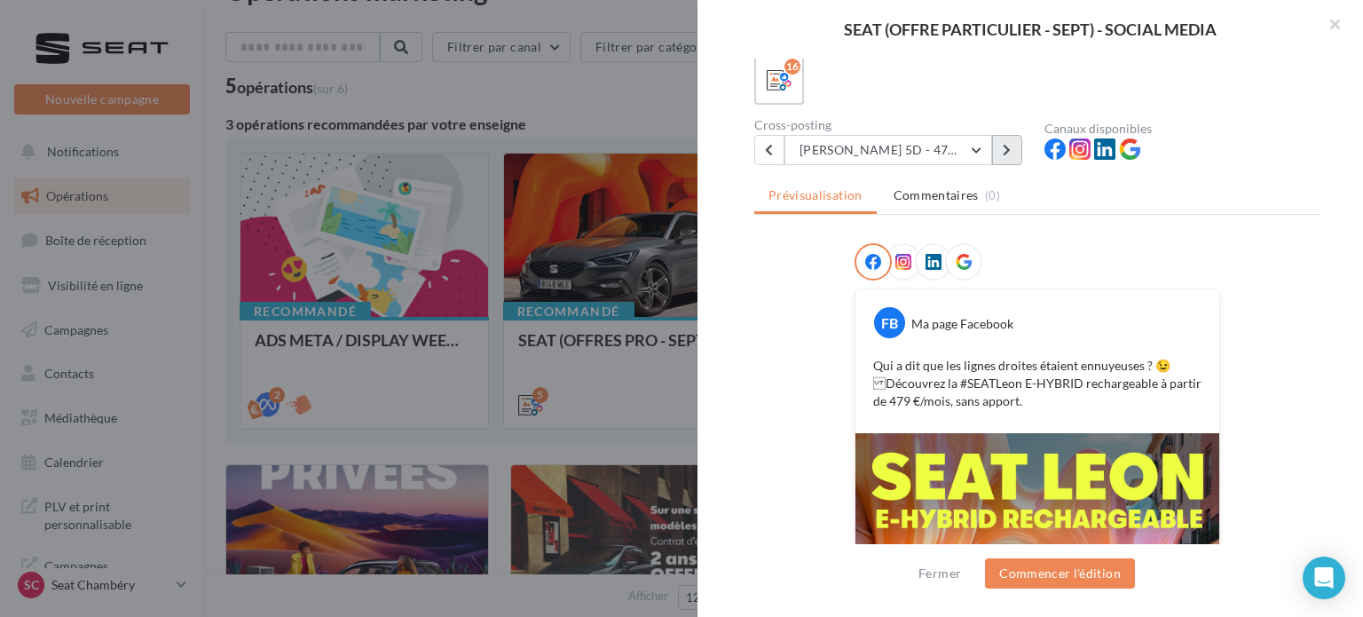
click at [1001, 155] on button at bounding box center [1007, 150] width 30 height 30
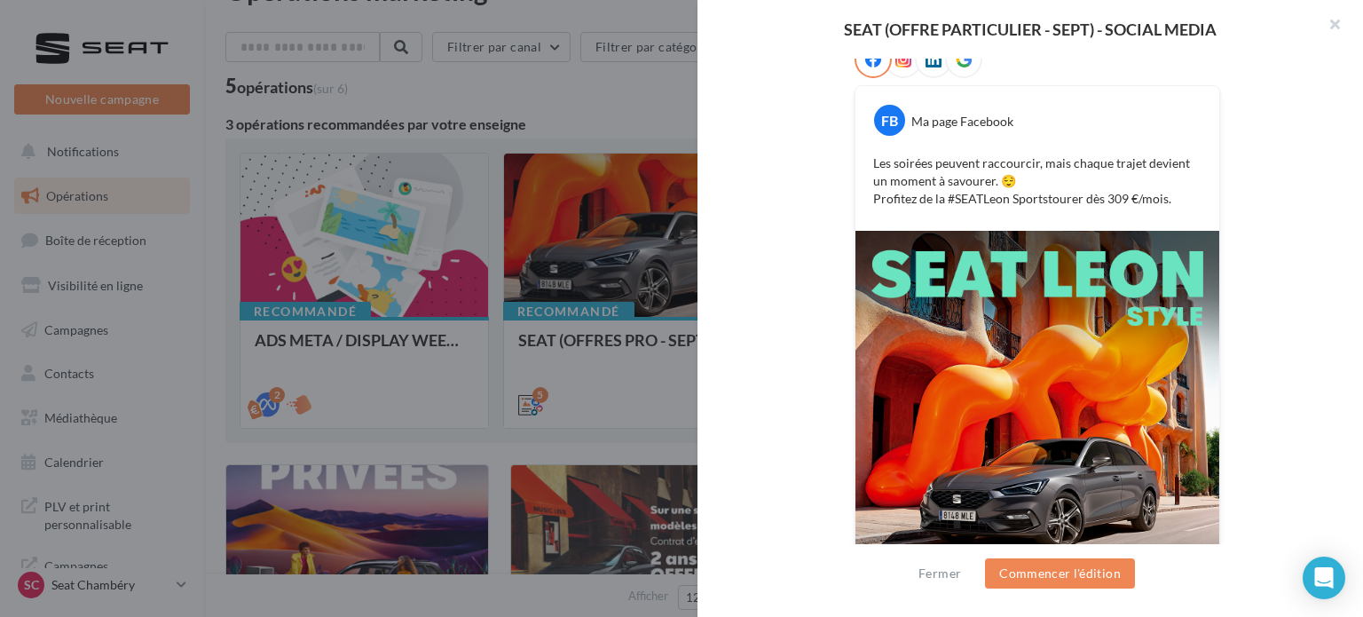
scroll to position [281, 0]
